Goal: Task Accomplishment & Management: Manage account settings

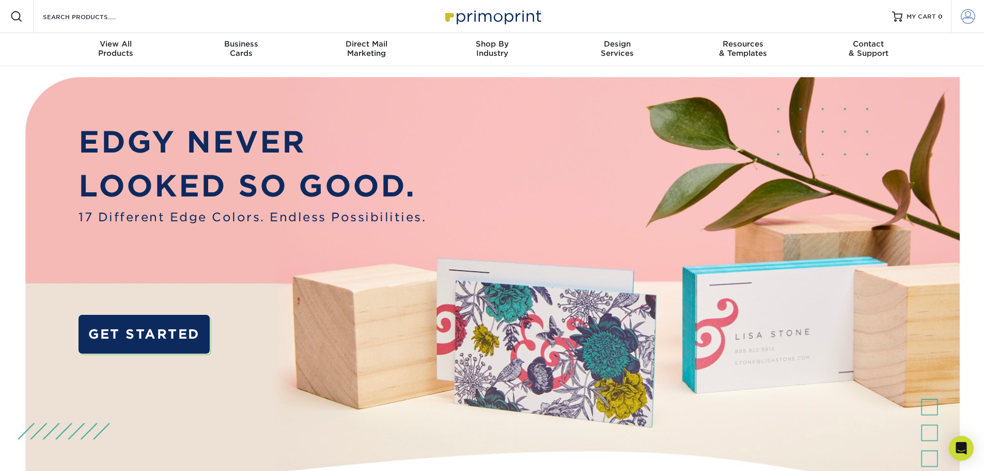
click at [969, 22] on span at bounding box center [968, 16] width 14 height 14
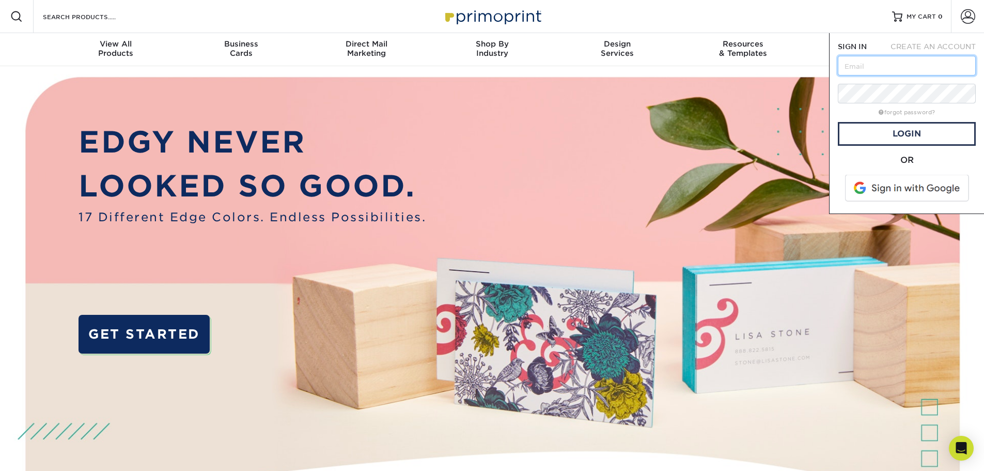
paste input "[EMAIL_ADDRESS][DOMAIN_NAME]"
type input "[EMAIL_ADDRESS][DOMAIN_NAME]"
click at [908, 137] on link "Login" at bounding box center [907, 134] width 138 height 24
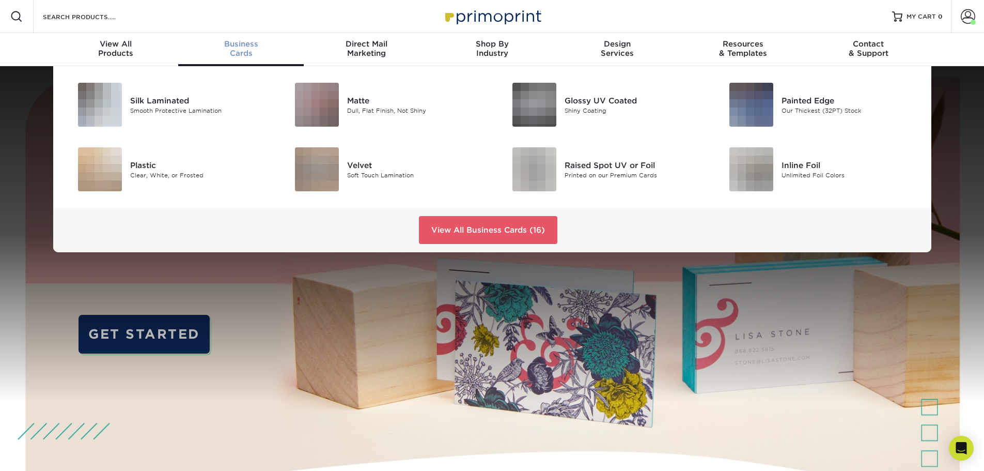
click at [239, 45] on span "Business" at bounding box center [241, 43] width 126 height 9
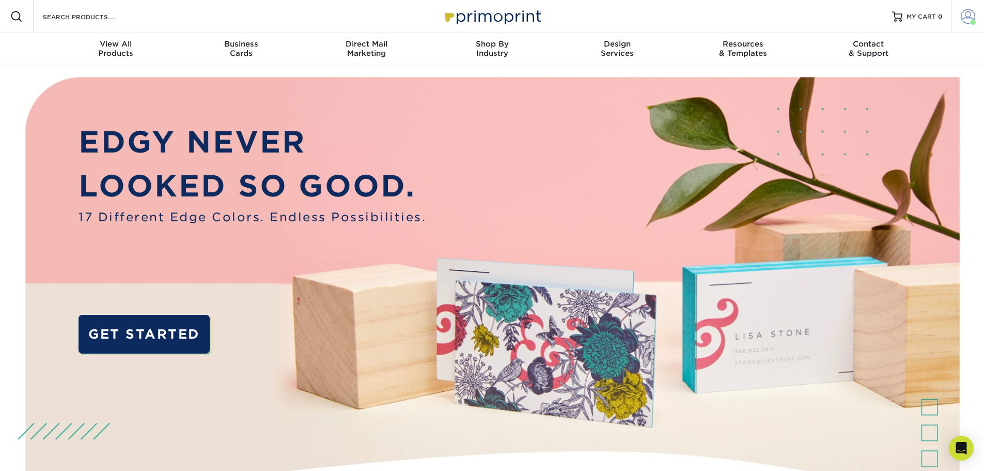
click at [969, 20] on span at bounding box center [968, 16] width 14 height 14
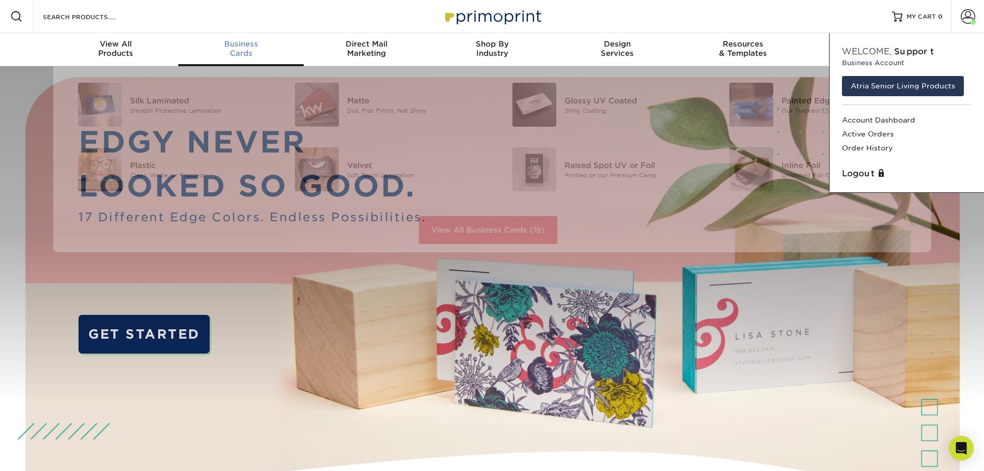
click at [238, 42] on span "Business" at bounding box center [241, 43] width 126 height 9
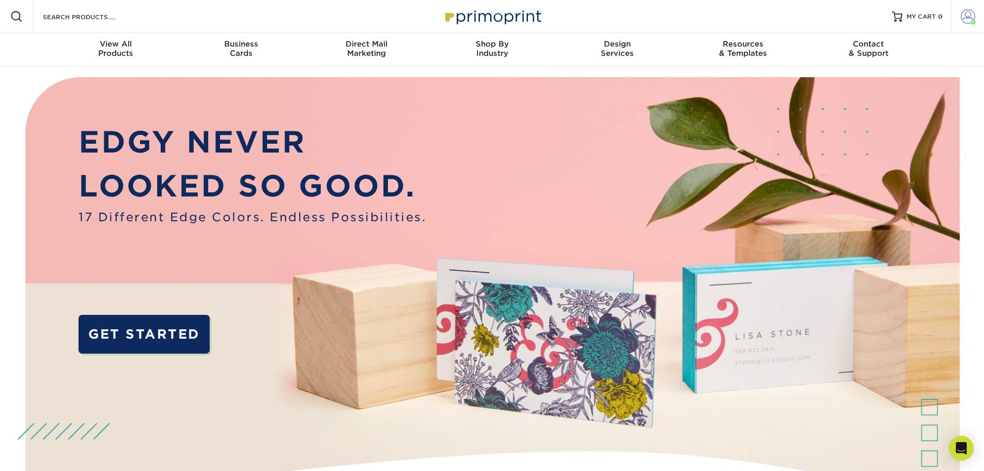
click at [968, 18] on span at bounding box center [968, 16] width 14 height 14
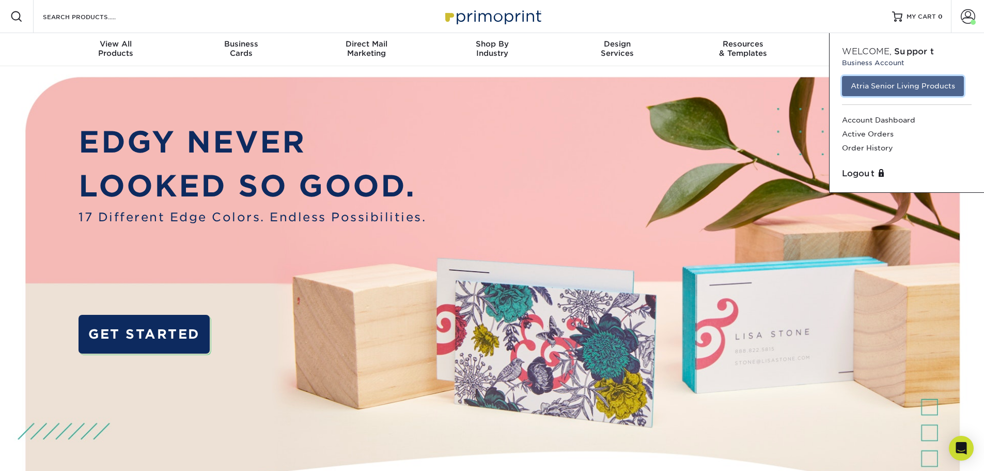
click at [905, 87] on link "Atria Senior Living Products" at bounding box center [903, 86] width 122 height 20
